Goal: Check status: Check status

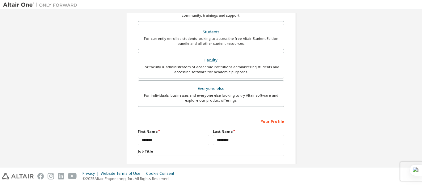
scroll to position [154, 0]
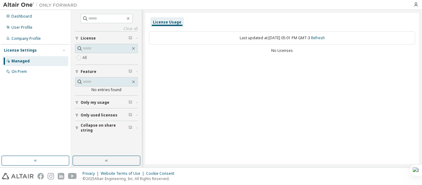
click at [324, 39] on link "Refresh" at bounding box center [318, 37] width 14 height 5
click at [21, 5] on img at bounding box center [41, 5] width 77 height 6
click at [4, 2] on img at bounding box center [41, 5] width 77 height 6
click at [258, 37] on div "Last updated at: Sat 2025-10-04 05:31 PM GMT-3 Refresh" at bounding box center [282, 37] width 266 height 13
click at [245, 38] on div "Last updated at: Sat 2025-10-04 05:31 PM GMT-3 Refresh" at bounding box center [282, 37] width 266 height 13
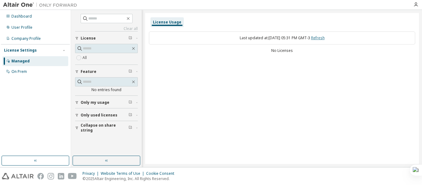
click at [324, 38] on link "Refresh" at bounding box center [318, 37] width 14 height 5
click at [322, 38] on link "Refresh" at bounding box center [318, 37] width 14 height 5
click at [100, 52] on span at bounding box center [106, 48] width 63 height 9
click at [85, 56] on label "All" at bounding box center [85, 57] width 6 height 7
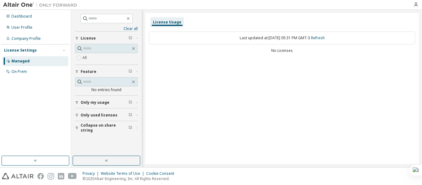
click at [106, 102] on span "Only my usage" at bounding box center [95, 102] width 29 height 5
